Goal: Navigation & Orientation: Find specific page/section

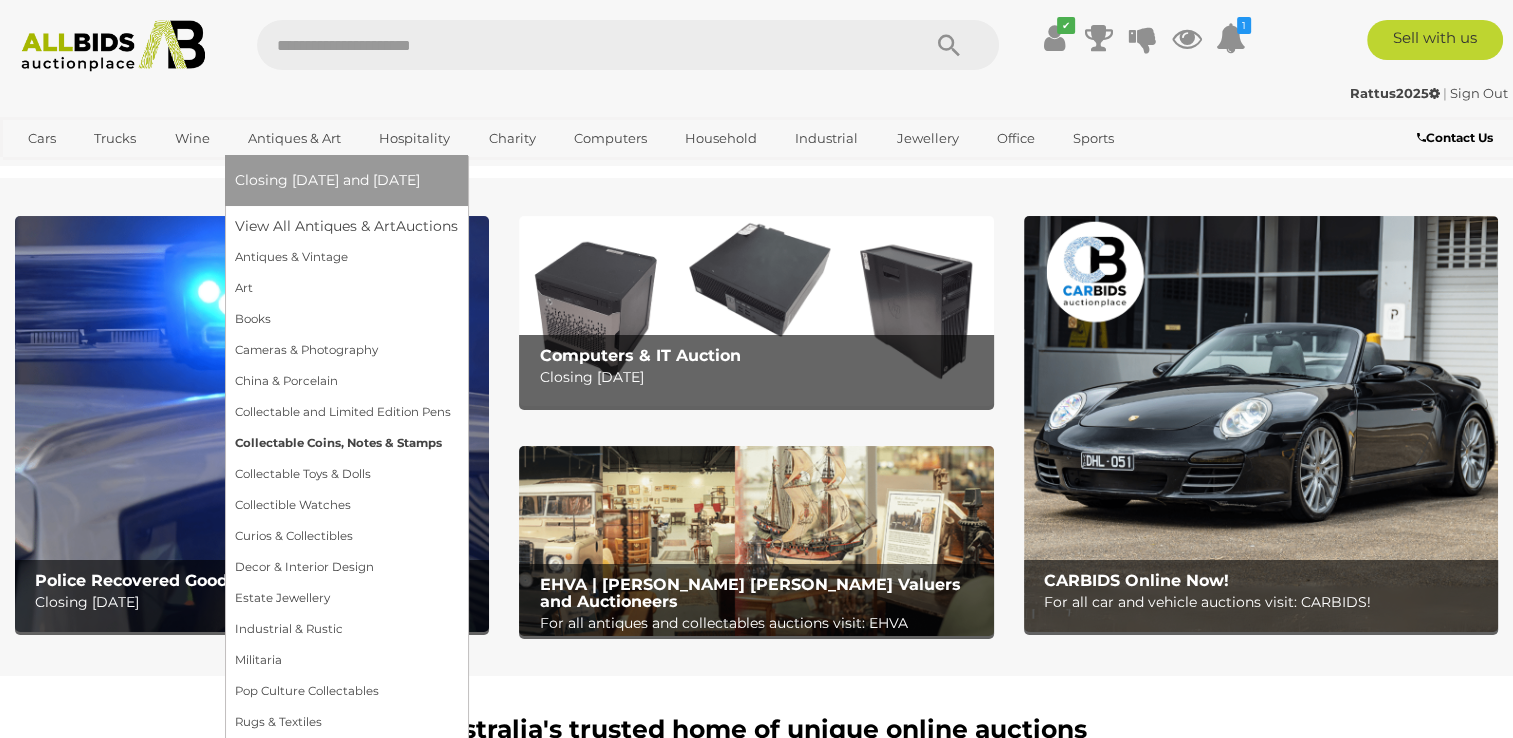
click at [295, 446] on link "Collectable Coins, Notes & Stamps" at bounding box center [346, 443] width 223 height 31
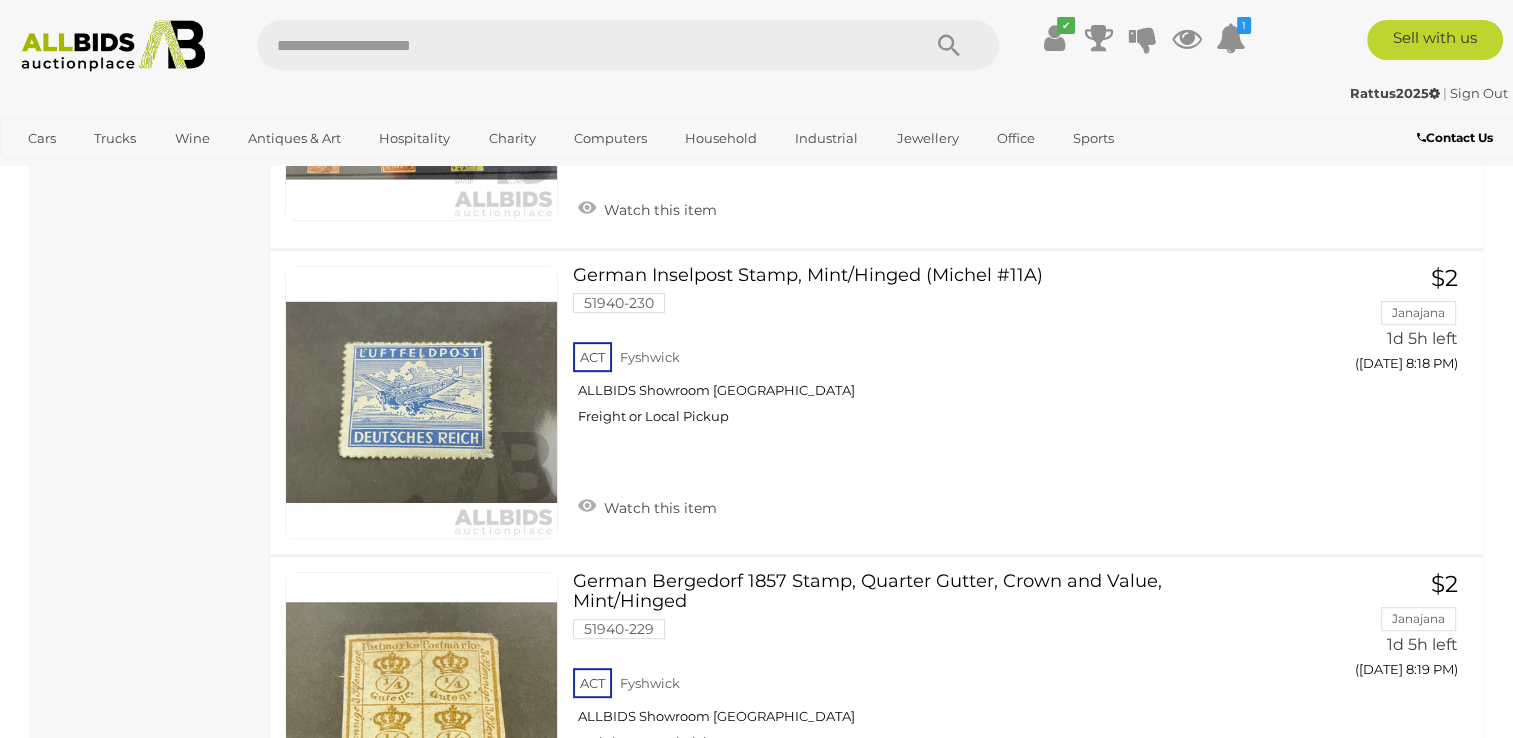
scroll to position [31100, 0]
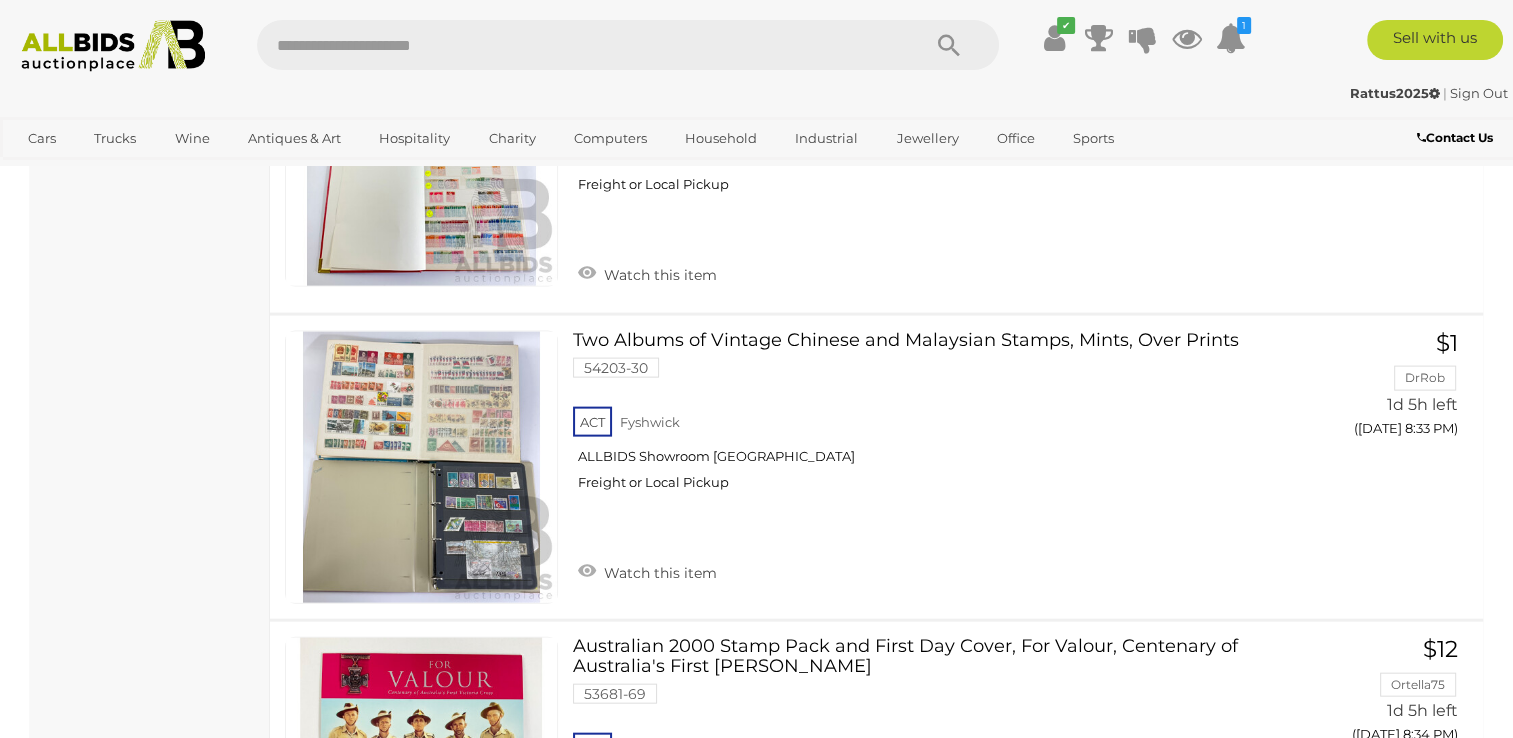
scroll to position [1284, 0]
